Goal: Task Accomplishment & Management: Use online tool/utility

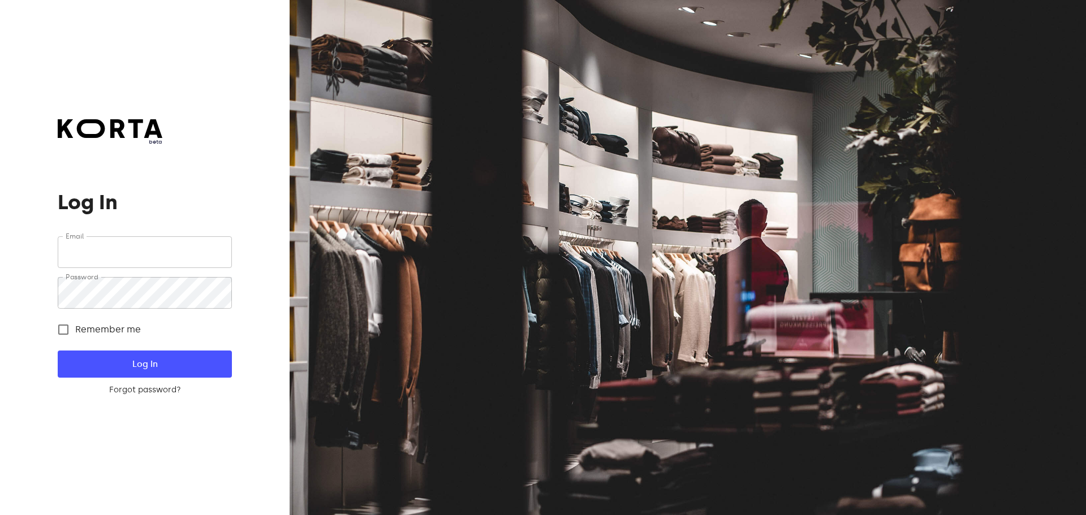
type input "[EMAIL_ADDRESS][DOMAIN_NAME]"
click at [140, 361] on span "Log In" at bounding box center [144, 364] width 137 height 15
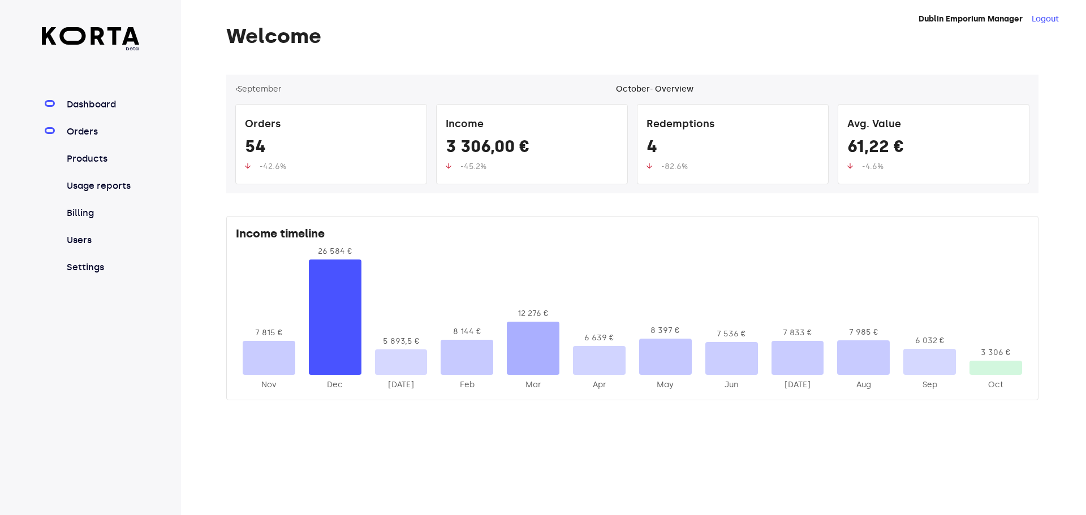
click at [92, 134] on link "Orders" at bounding box center [101, 132] width 75 height 14
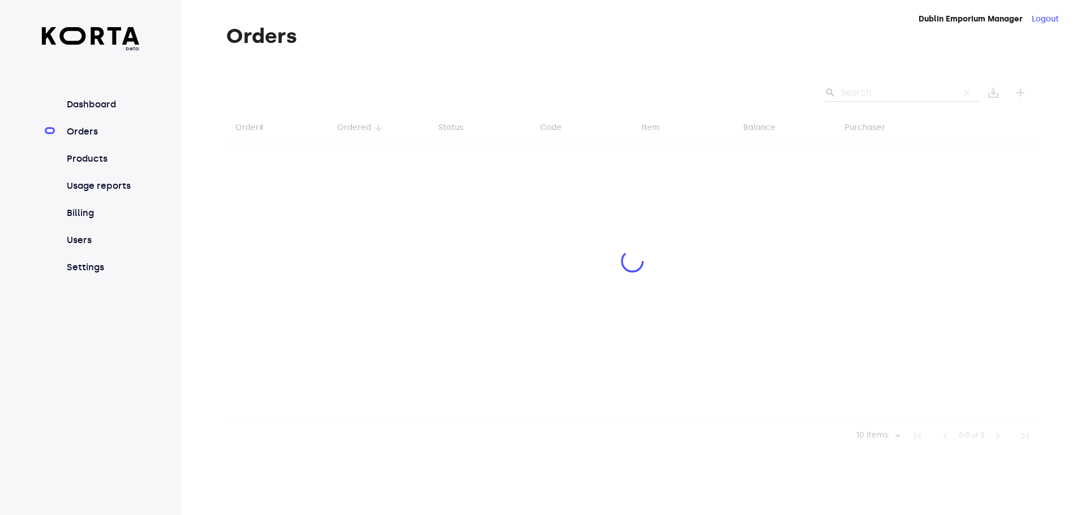
click at [864, 89] on div at bounding box center [632, 263] width 812 height 376
click at [865, 99] on div at bounding box center [632, 263] width 812 height 376
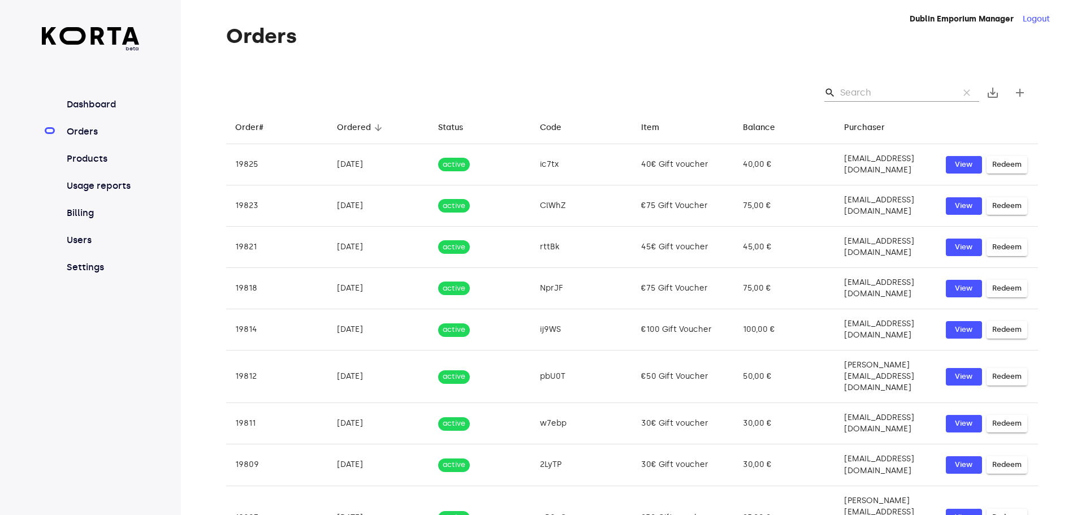
click at [861, 88] on input "Search" at bounding box center [895, 93] width 110 height 18
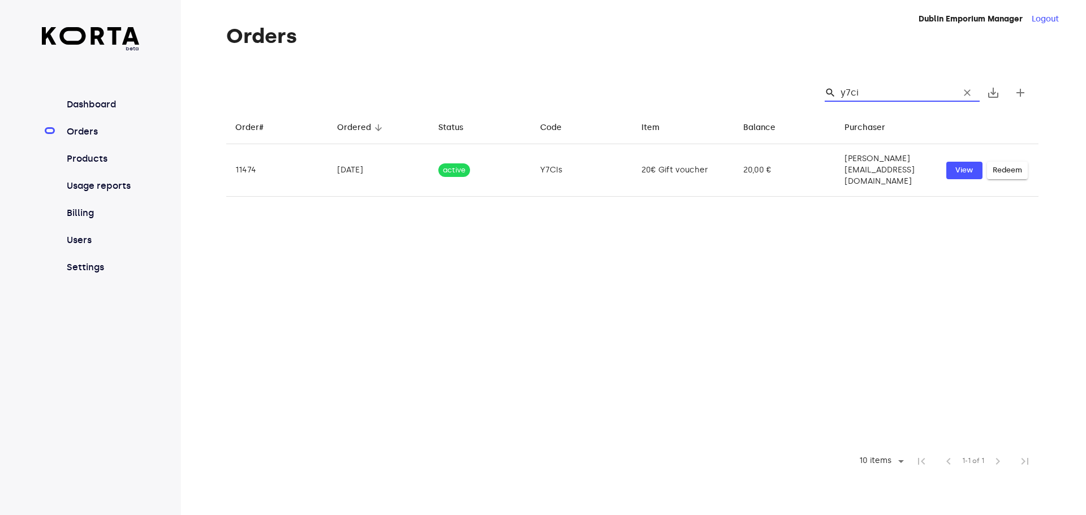
type input "y7cis"
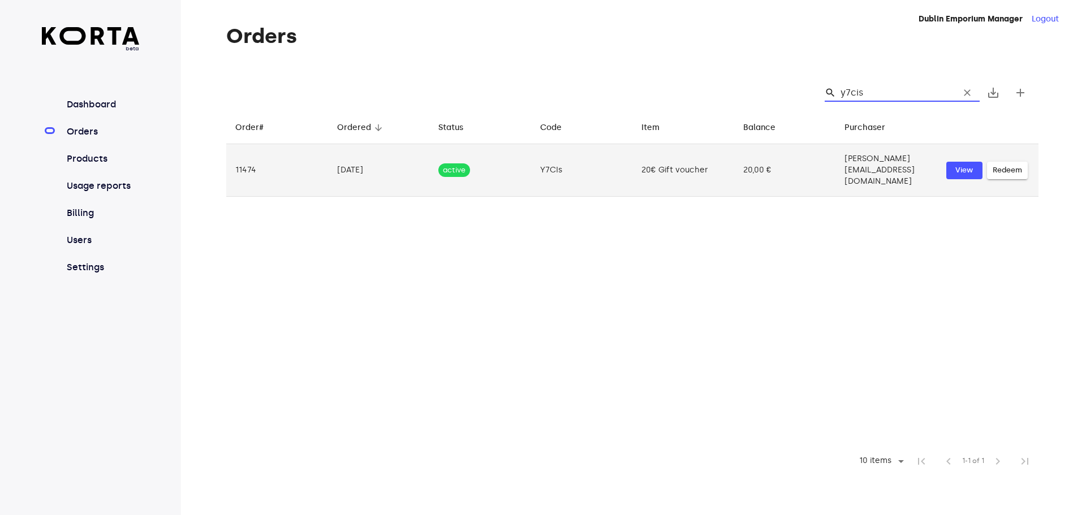
click at [1013, 164] on span "Redeem" at bounding box center [1006, 170] width 29 height 13
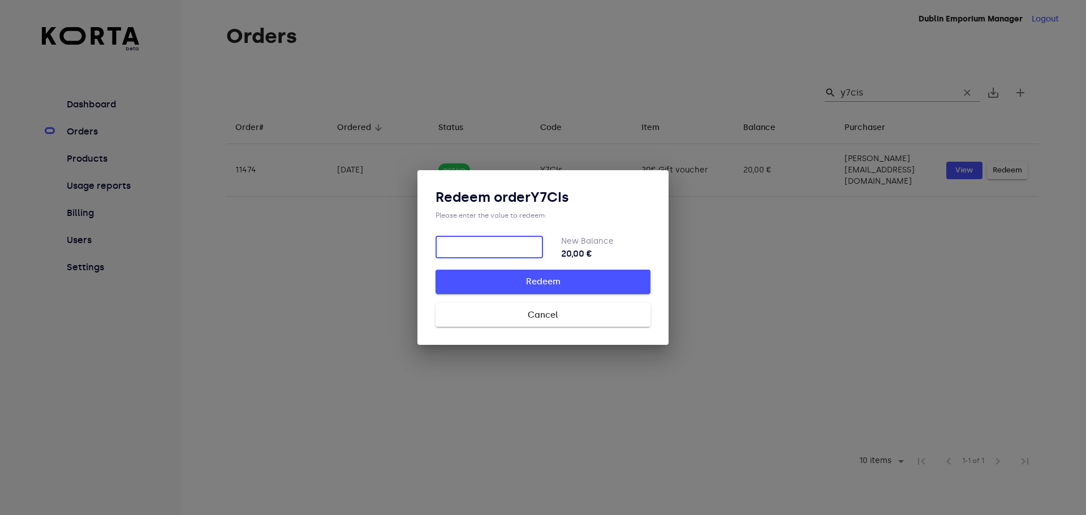
click at [544, 285] on span "Redeem" at bounding box center [543, 281] width 179 height 15
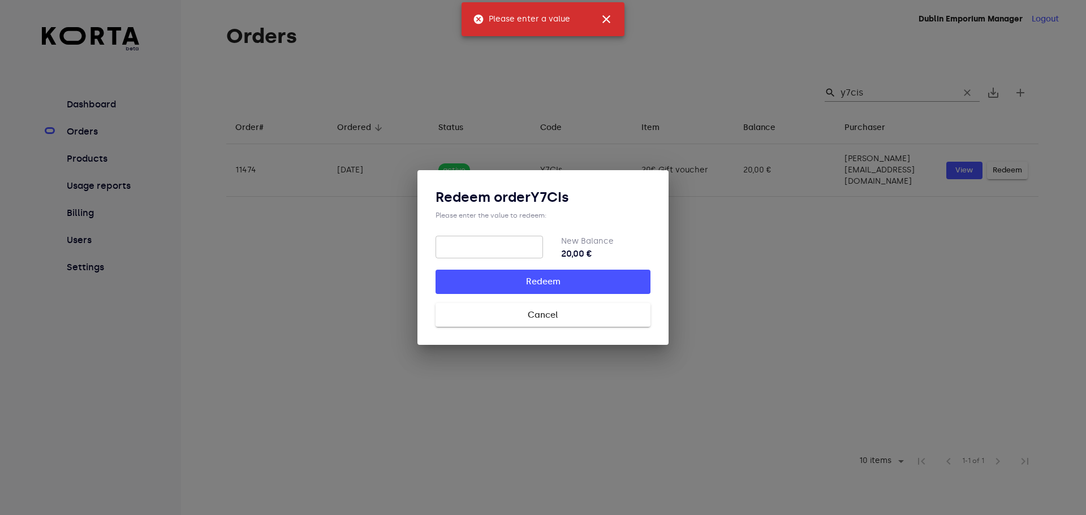
click at [486, 243] on input "number" at bounding box center [488, 247] width 107 height 23
type input "20"
click at [528, 282] on span "Redeem" at bounding box center [543, 281] width 179 height 15
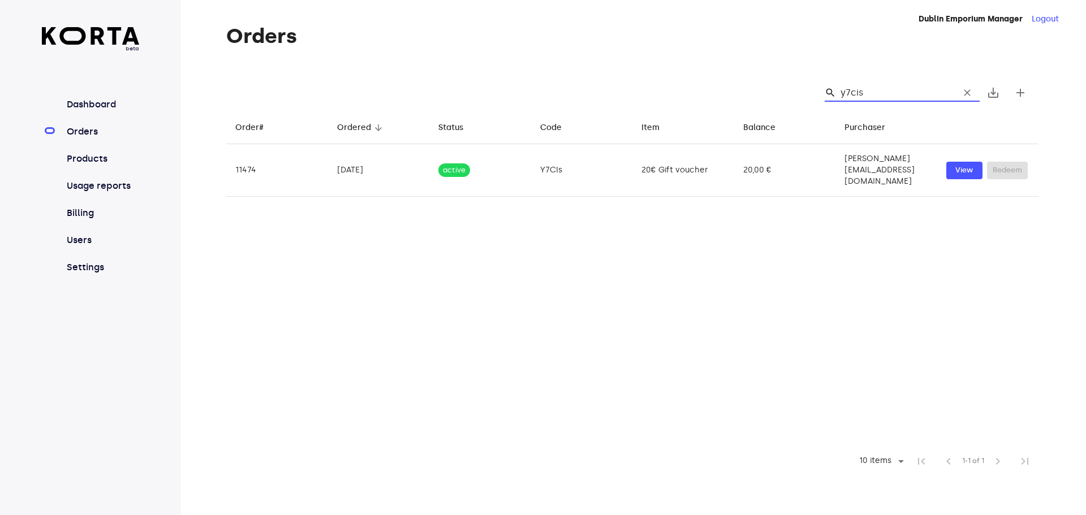
drag, startPoint x: 874, startPoint y: 92, endPoint x: 841, endPoint y: 90, distance: 32.3
click at [841, 90] on div "search y7cis clear" at bounding box center [901, 93] width 155 height 18
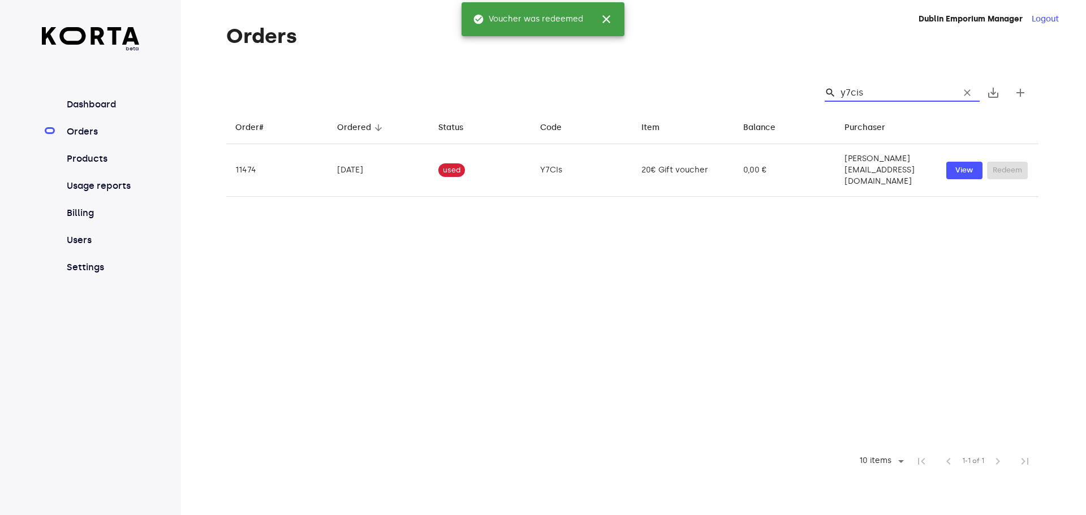
drag, startPoint x: 868, startPoint y: 96, endPoint x: 838, endPoint y: 95, distance: 30.0
click at [838, 95] on div "search y7cis clear" at bounding box center [901, 93] width 155 height 18
drag, startPoint x: 865, startPoint y: 90, endPoint x: 837, endPoint y: 85, distance: 28.2
click at [837, 85] on div "search y7cis clear" at bounding box center [901, 93] width 155 height 18
